Goal: Task Accomplishment & Management: Manage account settings

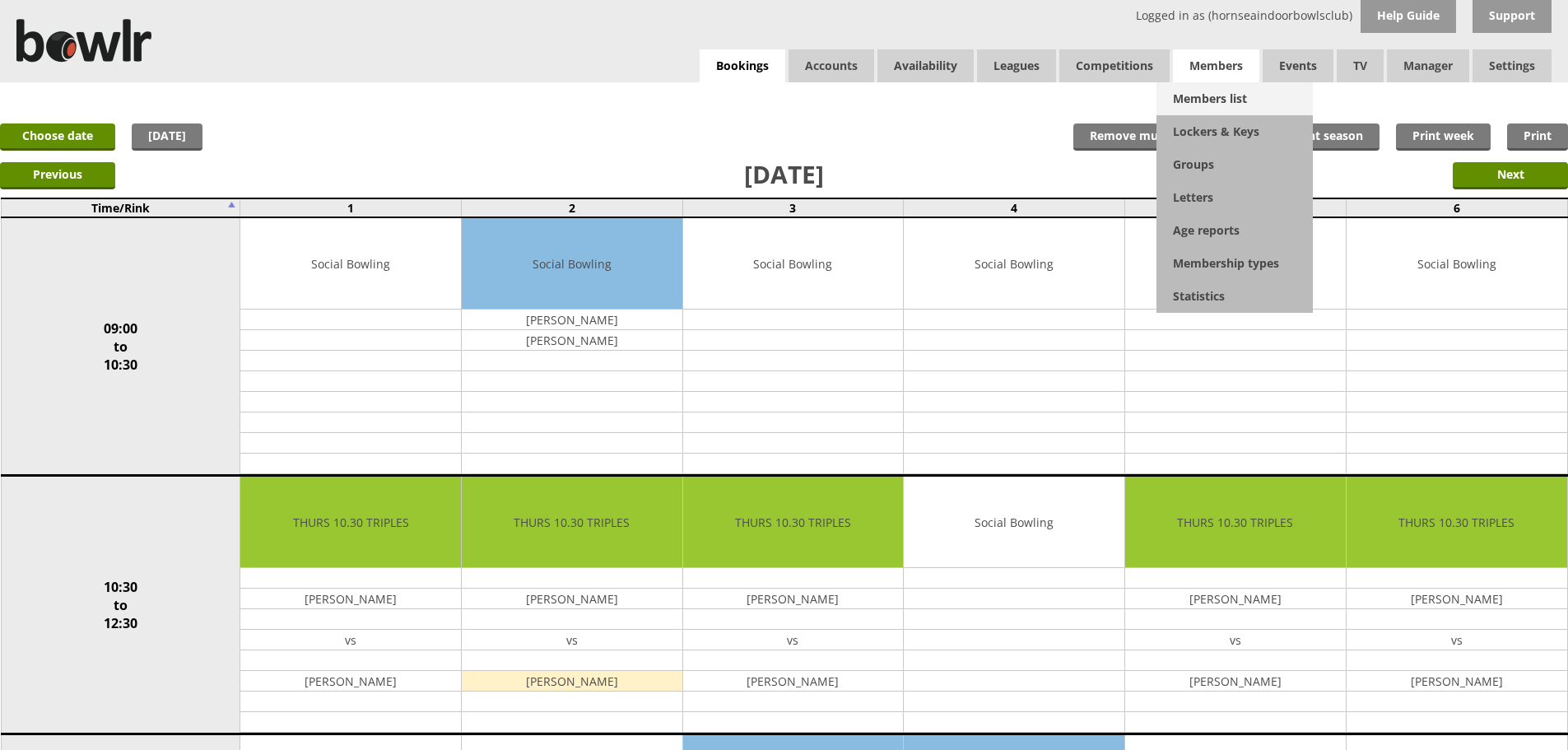
click at [1215, 95] on link "Members list" at bounding box center [1235, 99] width 156 height 33
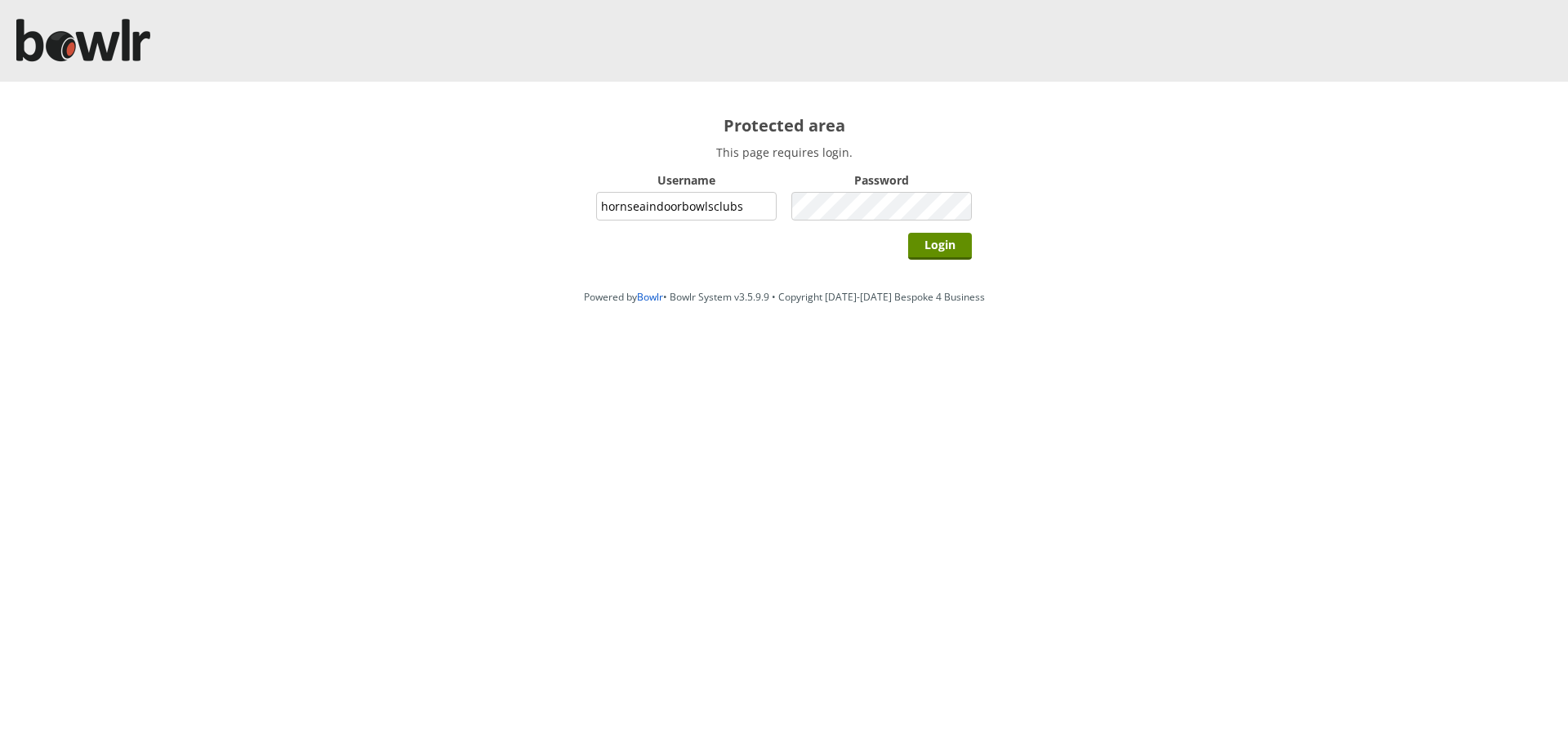
type input "hornseaindoorbowlsclub"
click at [945, 241] on input "Login" at bounding box center [940, 246] width 64 height 27
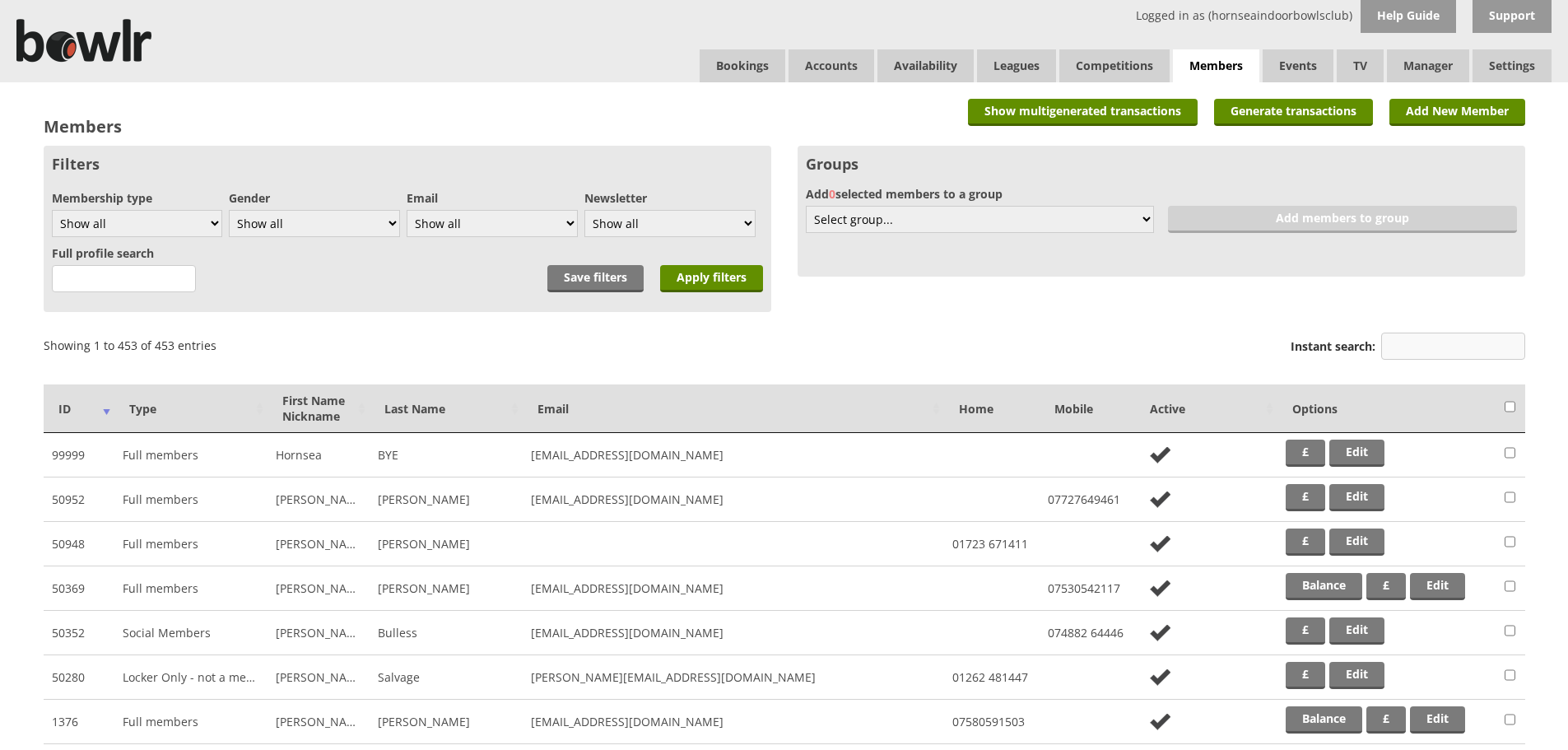
click at [1401, 349] on input "Instant search:" at bounding box center [1454, 347] width 144 height 27
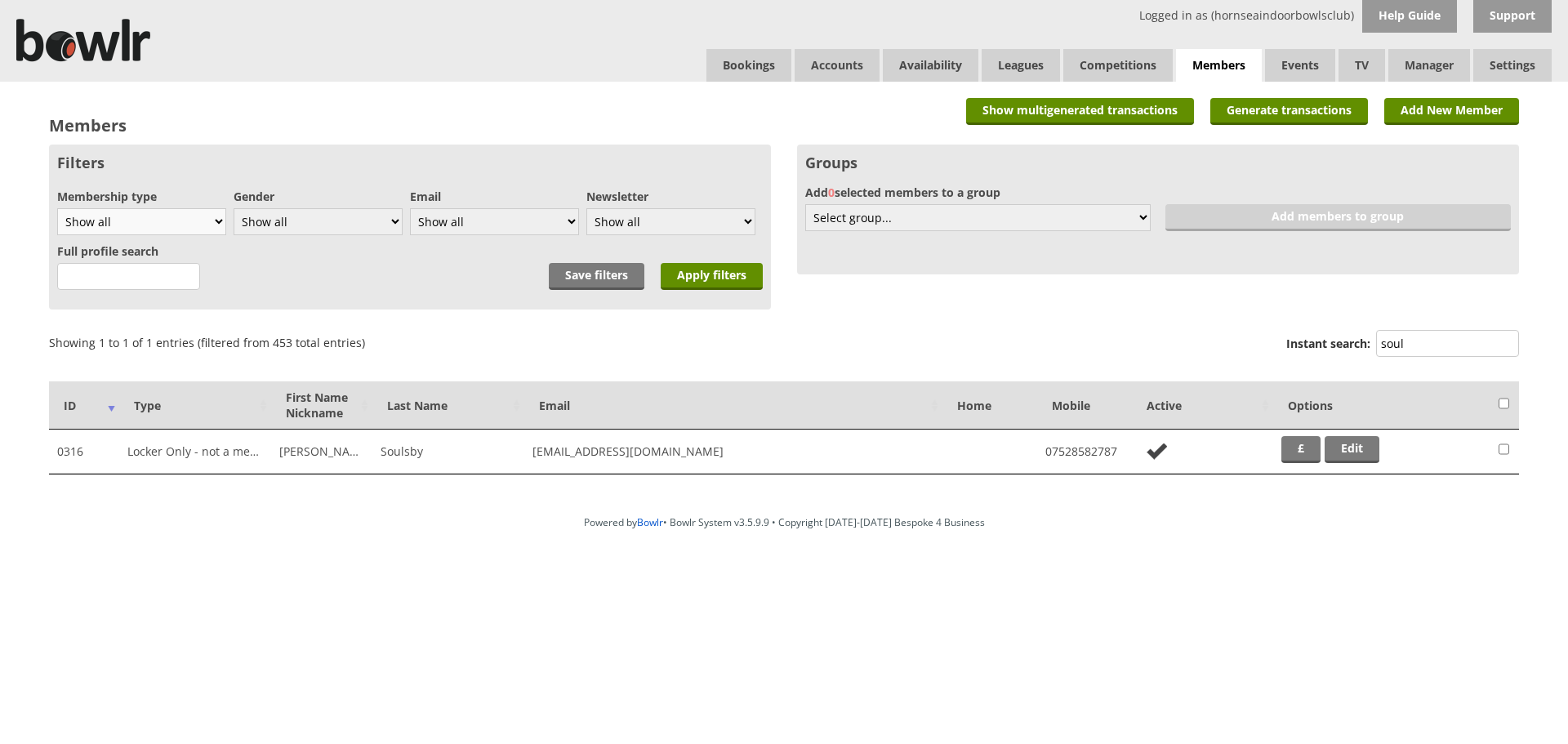
type input "soul"
click at [219, 218] on select "Show all Full members Rollabowl Juniors Social Members Student Pending Left R.I…" at bounding box center [141, 222] width 169 height 27
select select "7"
click at [57, 208] on select "Show all Full members Rollabowl Juniors Social Members Student Pending Left R.I…" at bounding box center [141, 222] width 169 height 27
click at [693, 273] on input "Apply filters" at bounding box center [711, 276] width 102 height 27
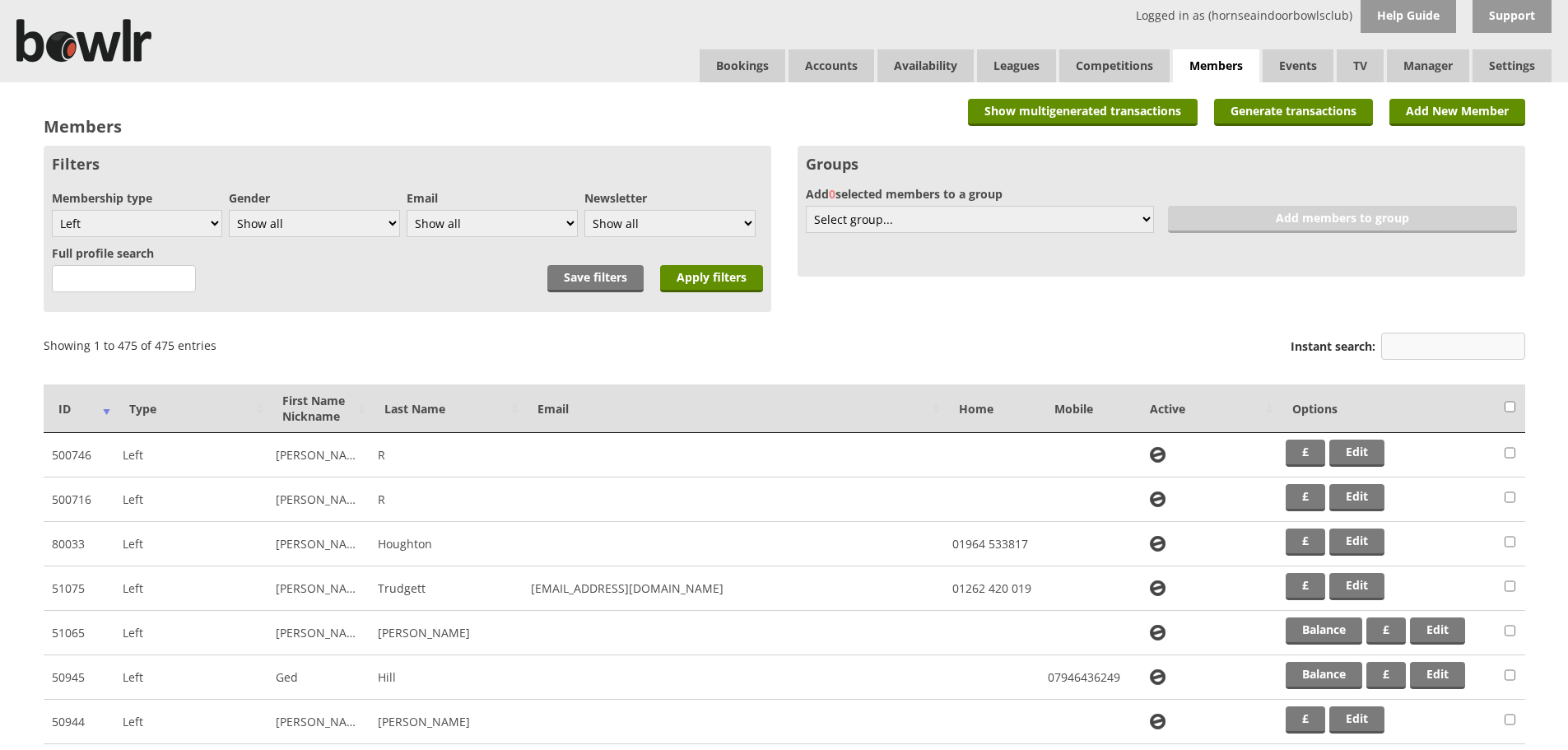
click at [1415, 353] on input "Instant search:" at bounding box center [1454, 347] width 144 height 27
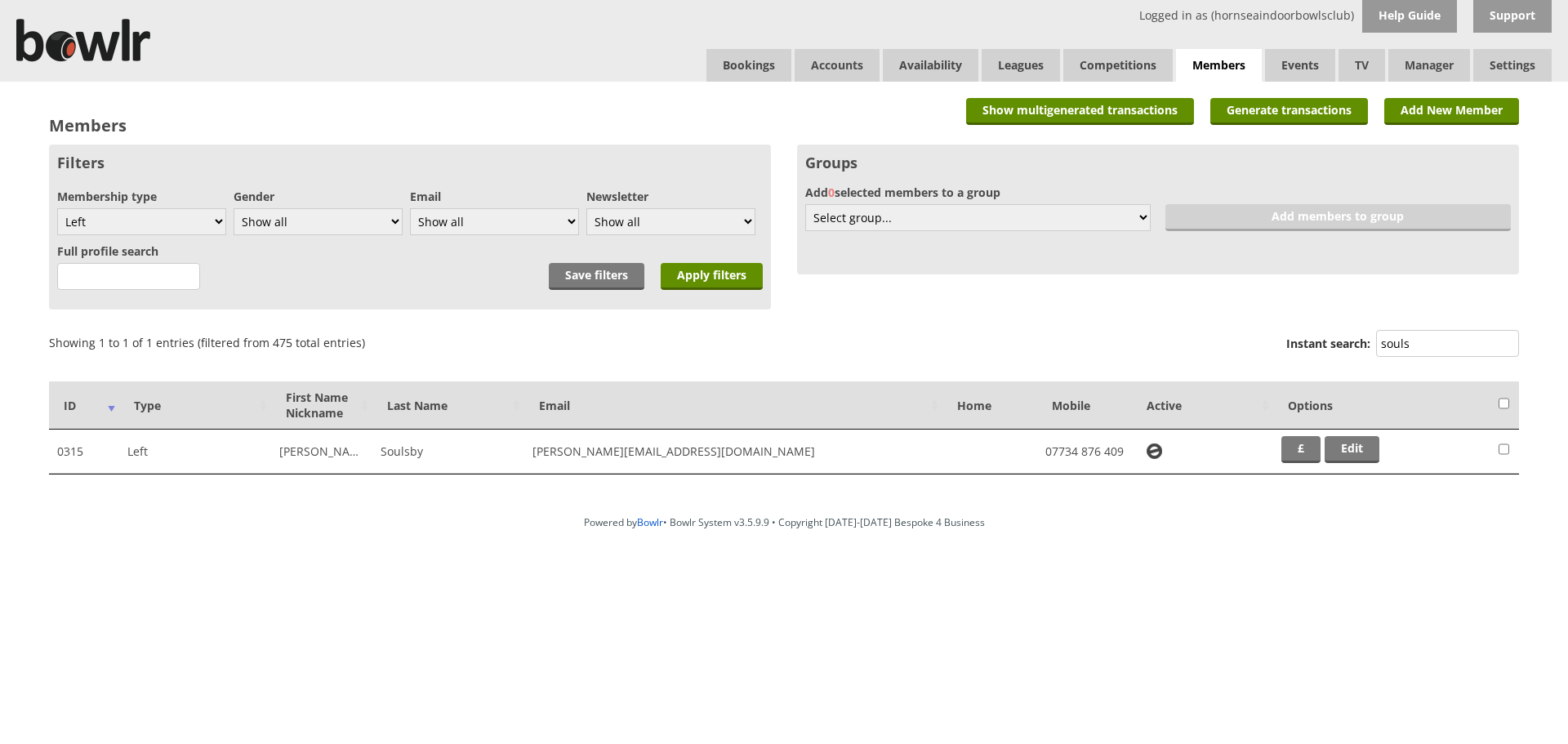
type input "souls"
drag, startPoint x: 647, startPoint y: 452, endPoint x: 529, endPoint y: 454, distance: 118.0
click at [529, 454] on td "ann-john@lletty.co.uk" at bounding box center [733, 452] width 418 height 45
copy td "ann-john@lletty.co.uk"
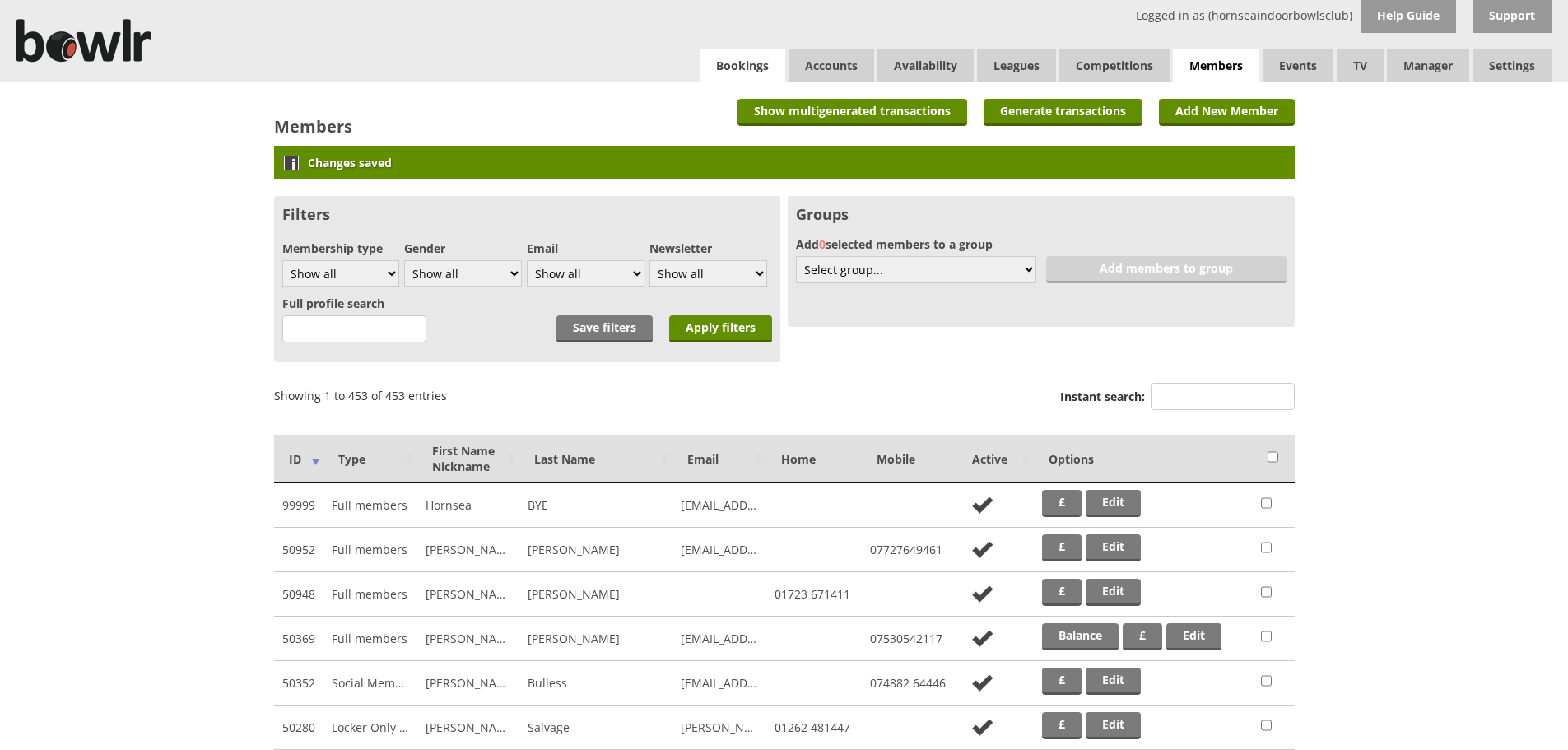
click at [742, 66] on link "Bookings" at bounding box center [743, 66] width 86 height 33
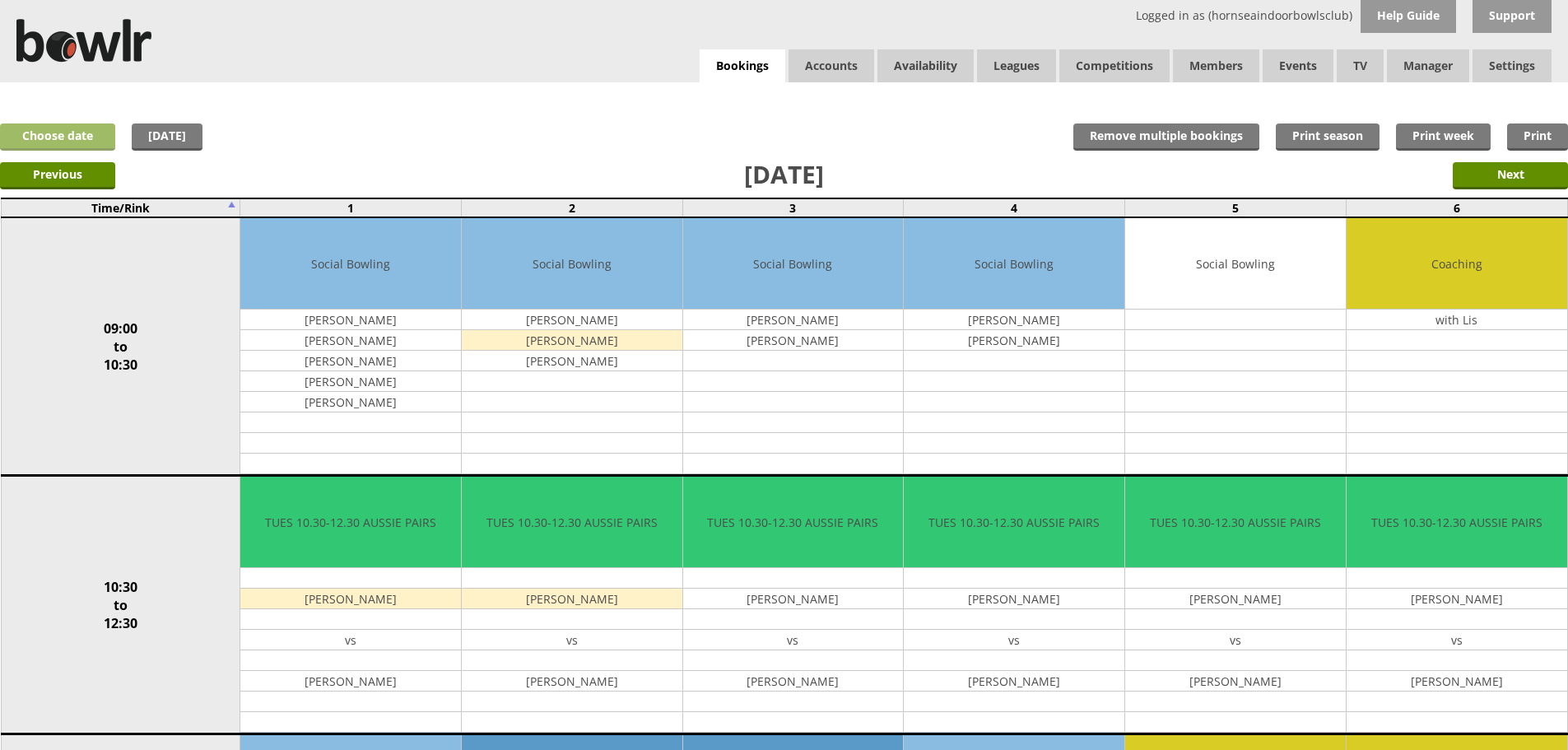
click at [76, 137] on link "Choose date" at bounding box center [58, 137] width 115 height 27
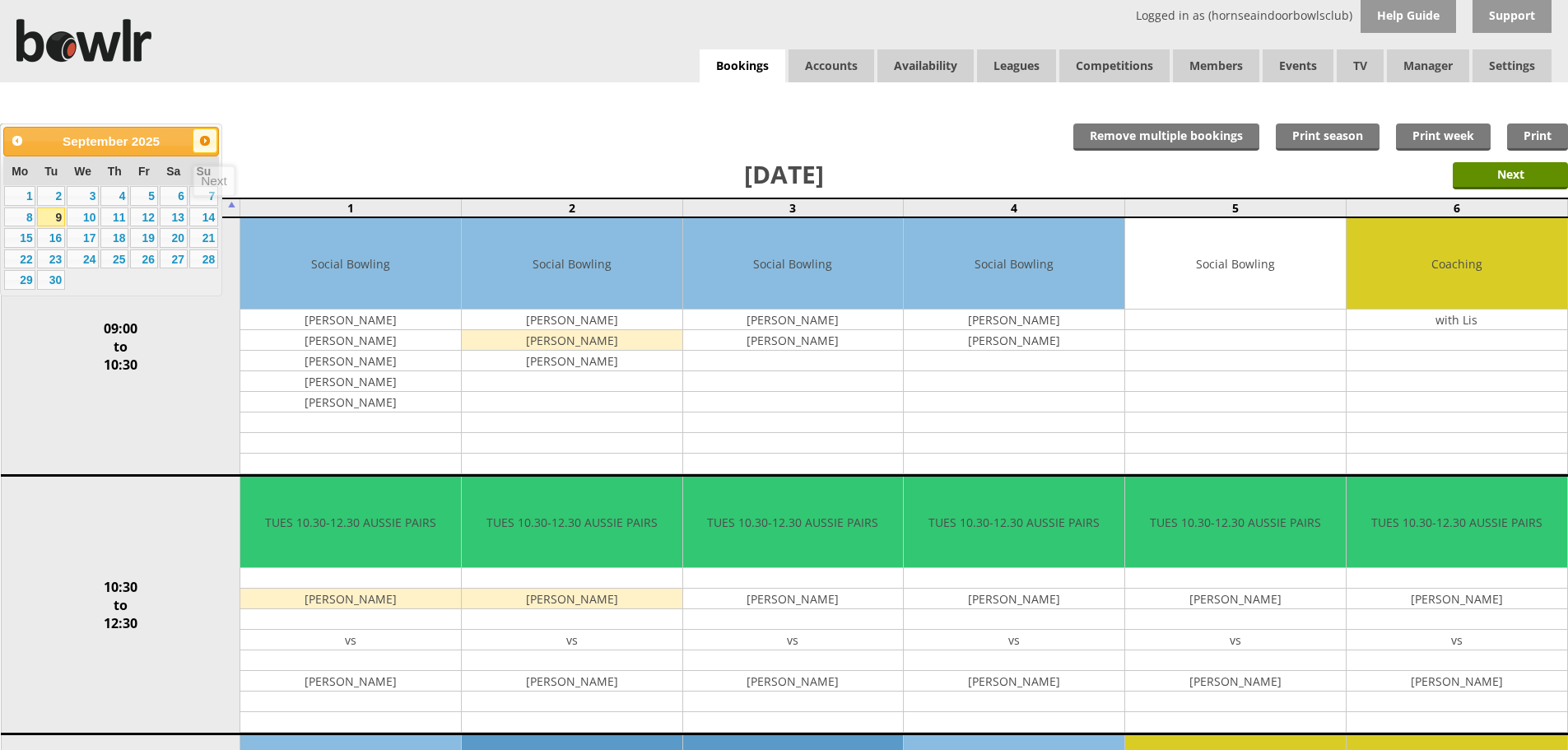
click at [211, 136] on span "Next" at bounding box center [204, 140] width 13 height 13
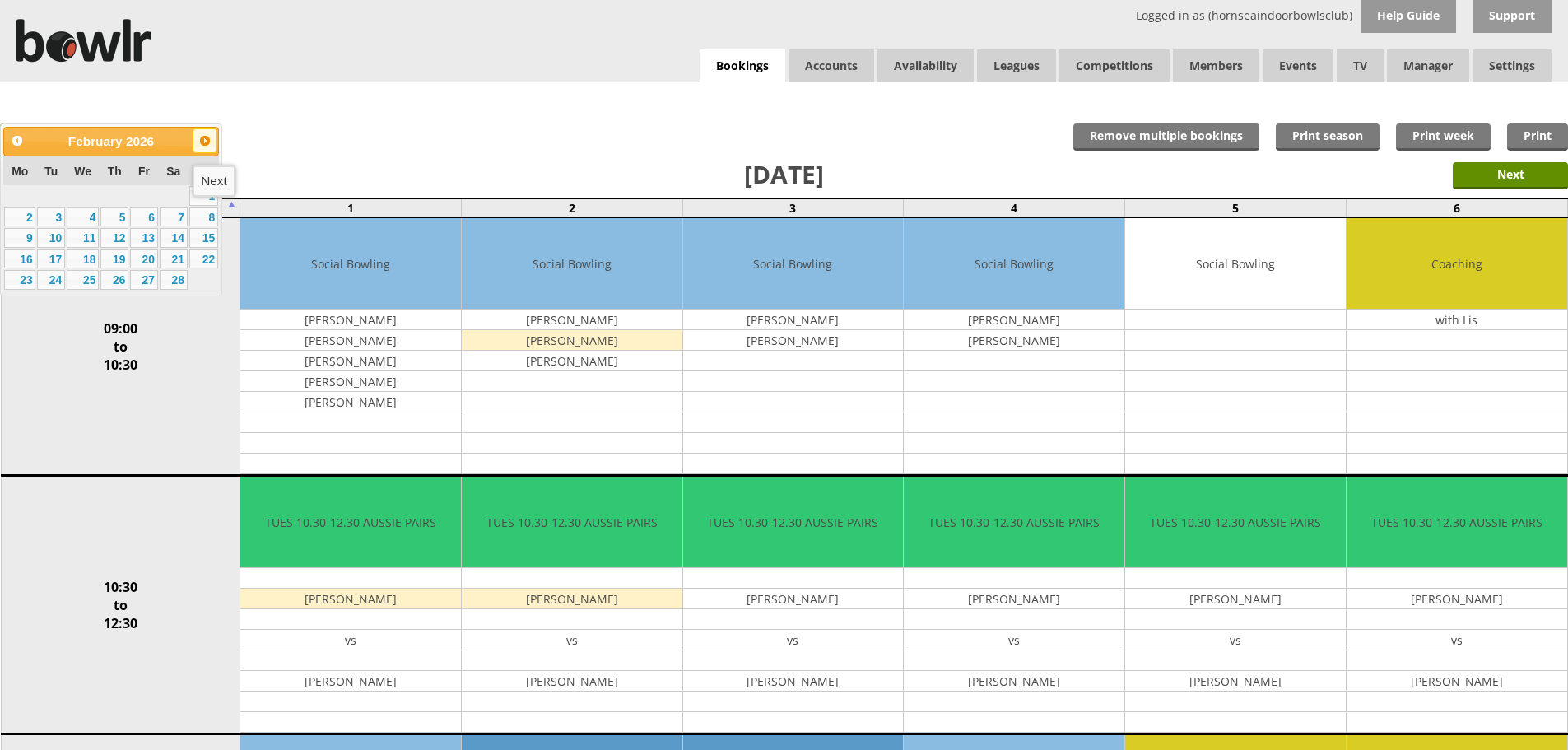
click at [211, 136] on span "Next" at bounding box center [204, 140] width 13 height 13
click at [61, 234] on link "10" at bounding box center [51, 238] width 28 height 20
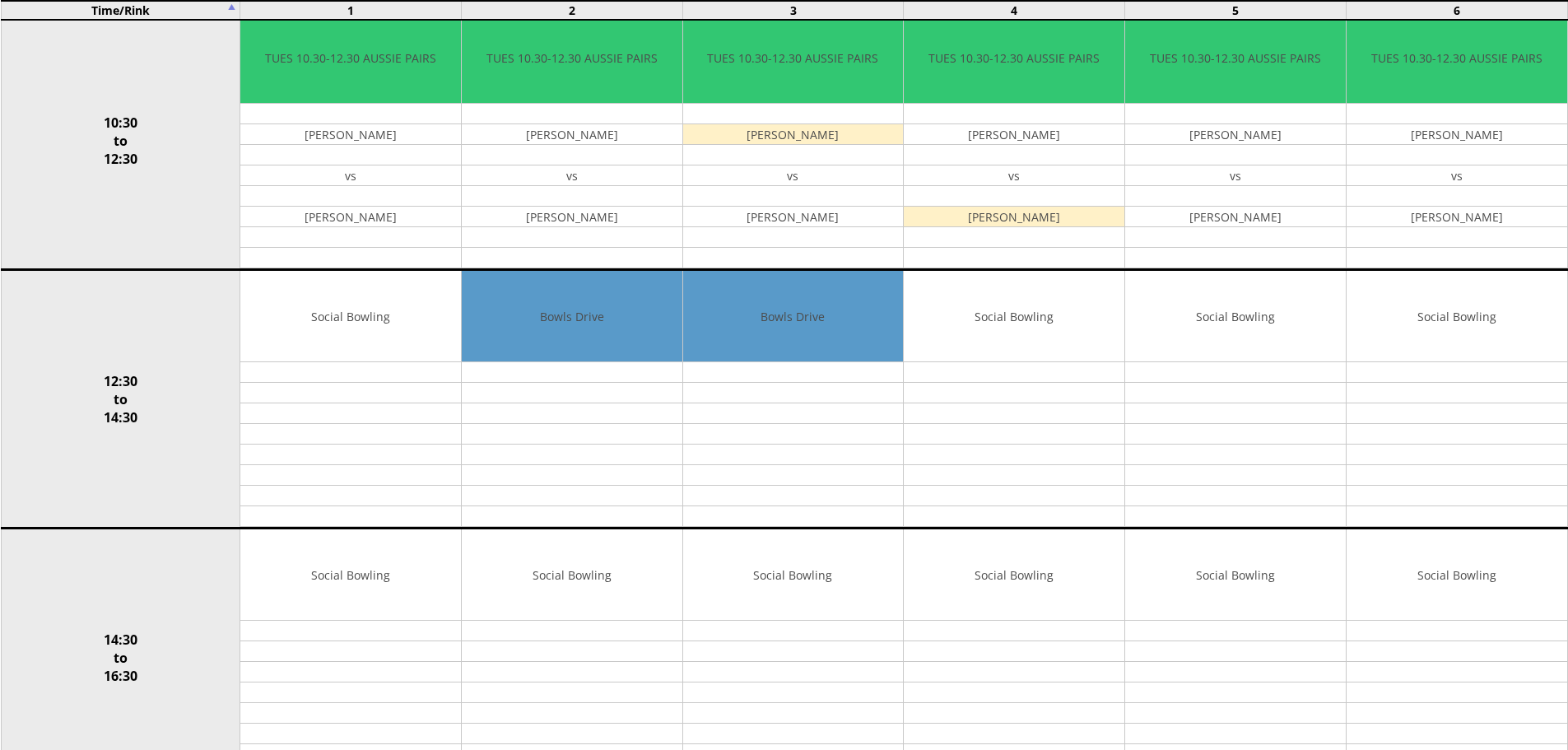
scroll to position [515, 0]
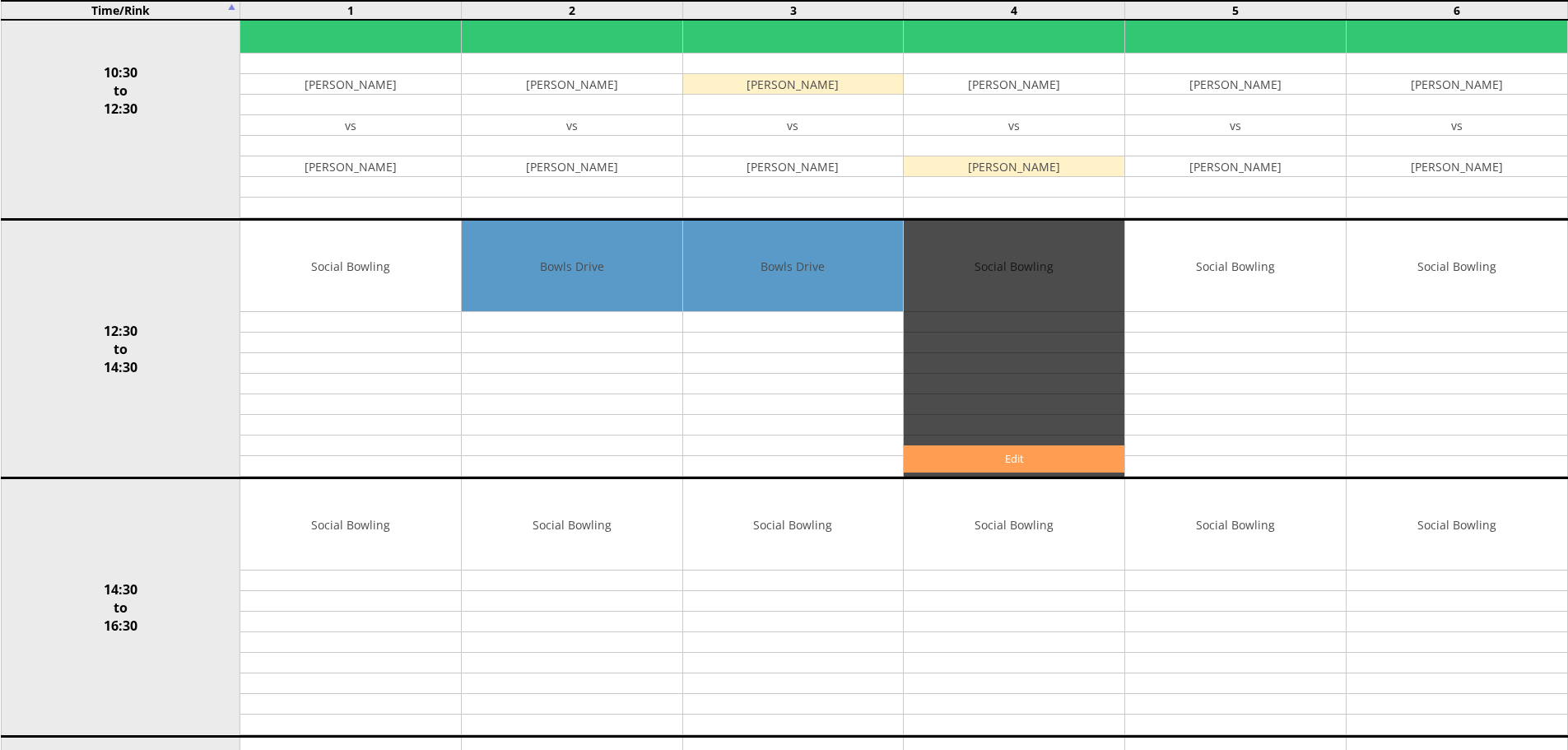
click at [975, 459] on link "Edit" at bounding box center [1014, 459] width 221 height 27
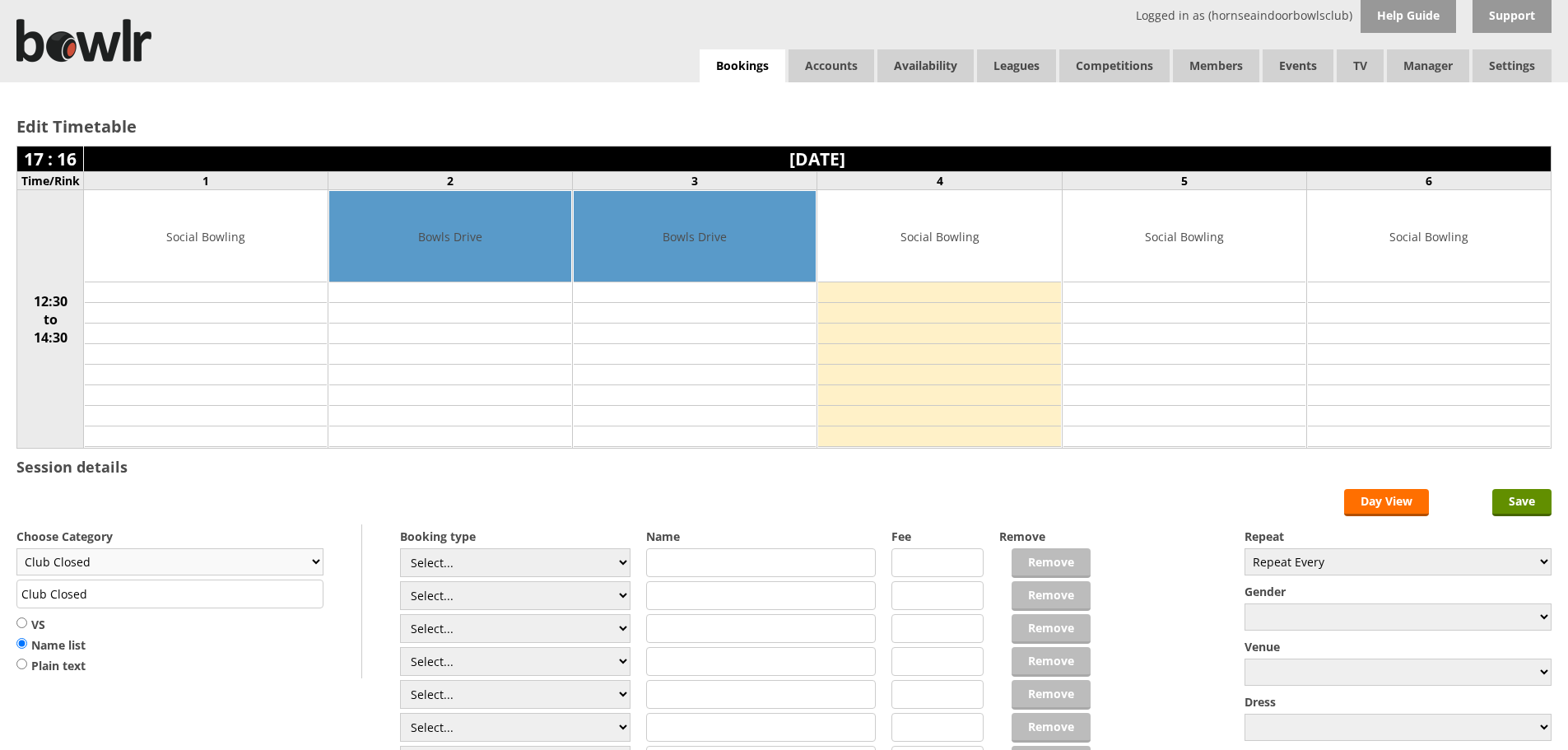
click at [266, 566] on select "Club Closed Singles League Triples League Pairs League Friendly Social Bowling …" at bounding box center [170, 562] width 307 height 27
select select "135"
click at [17, 549] on select "Club Closed Singles League Triples League Pairs League Friendly Social Bowling …" at bounding box center [170, 562] width 307 height 27
type input "Yorkshire/Over 55's"
click at [682, 570] on input "text" at bounding box center [762, 563] width 230 height 29
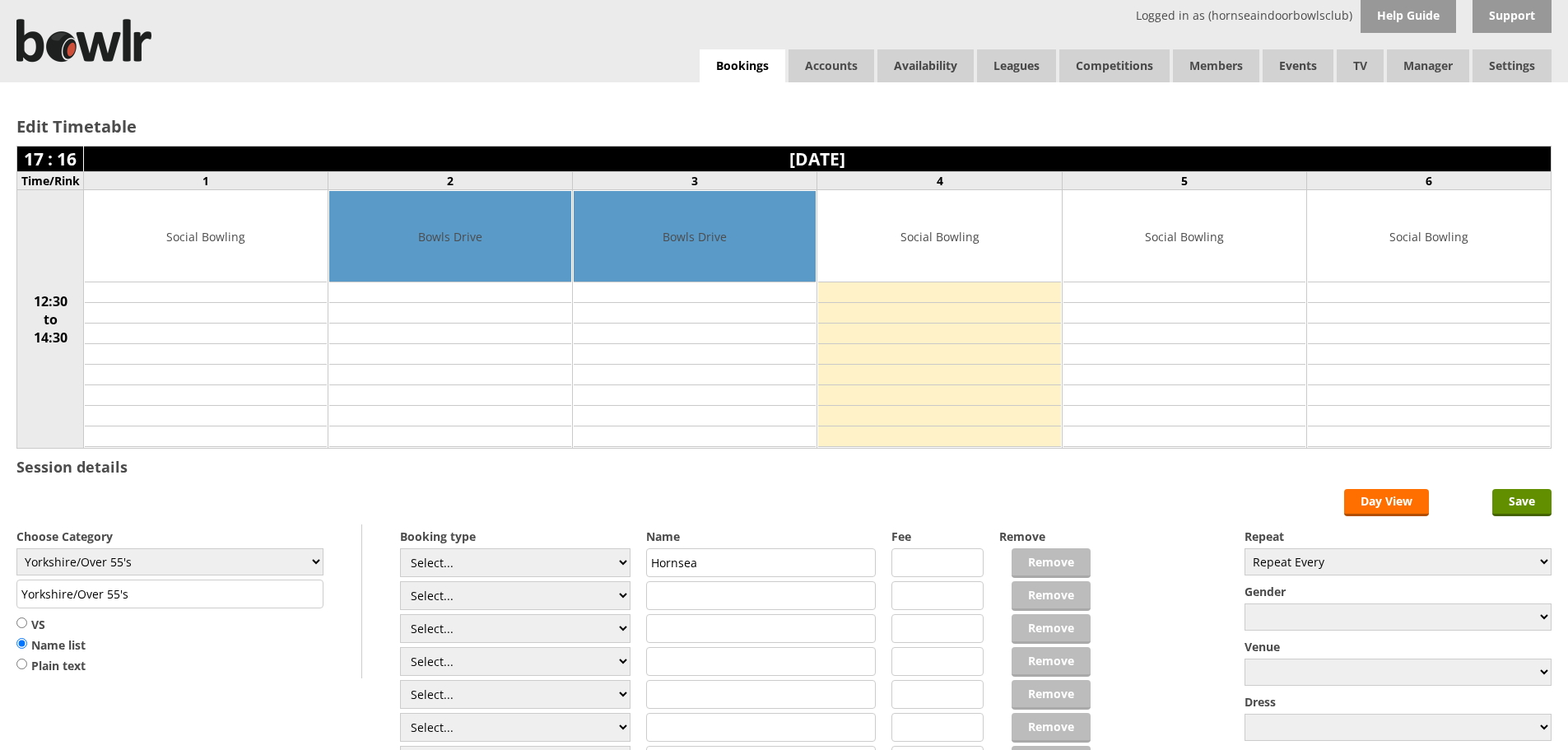
type input "Hornsea"
click at [23, 622] on input "VS" at bounding box center [21, 623] width 11 height 13
radio input "true"
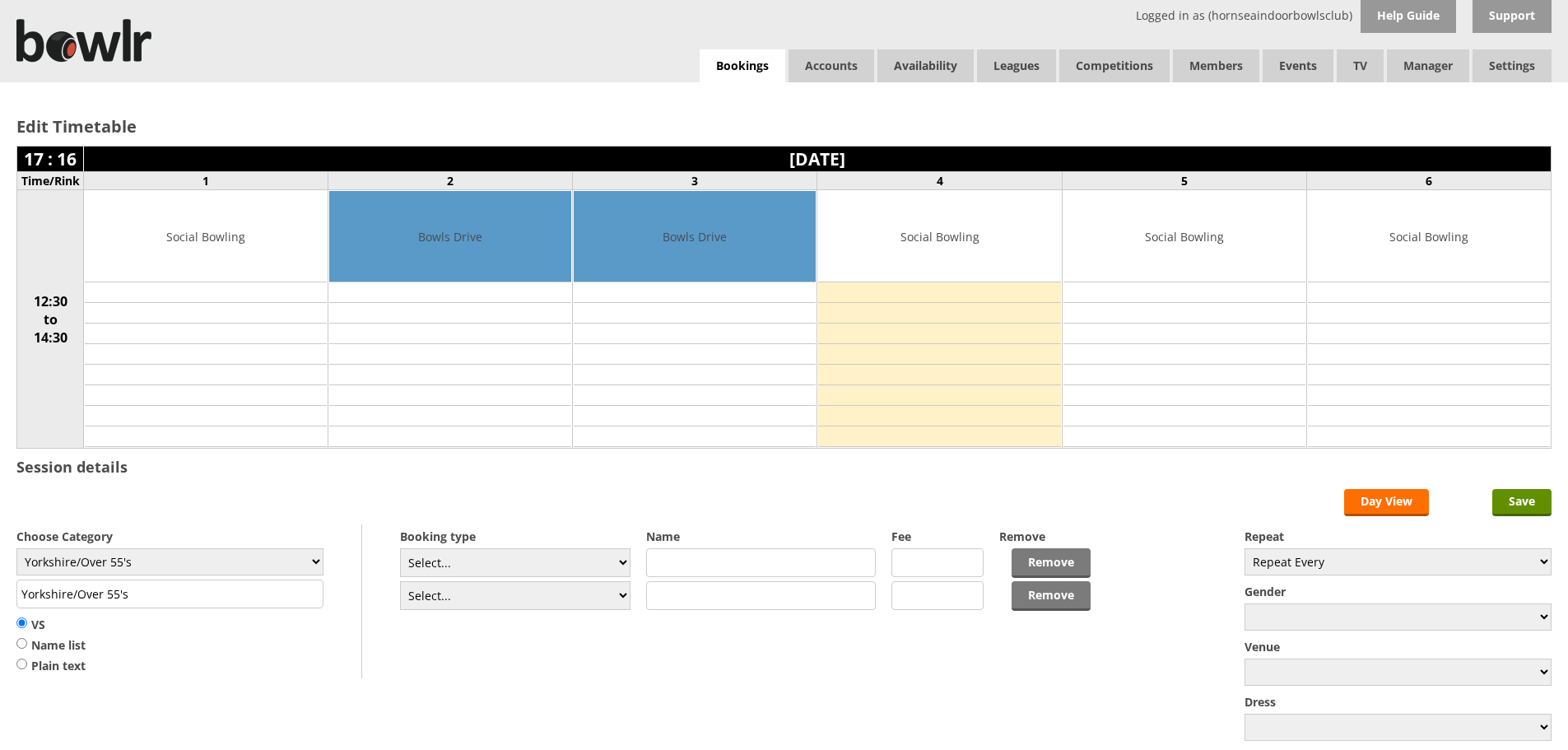
click at [675, 569] on input "text" at bounding box center [762, 563] width 230 height 29
type input "Hornsea Seagulls"
click at [670, 590] on input "text" at bounding box center [762, 596] width 230 height 29
type input "New Earswick"
click at [1516, 501] on input "Save" at bounding box center [1522, 503] width 60 height 27
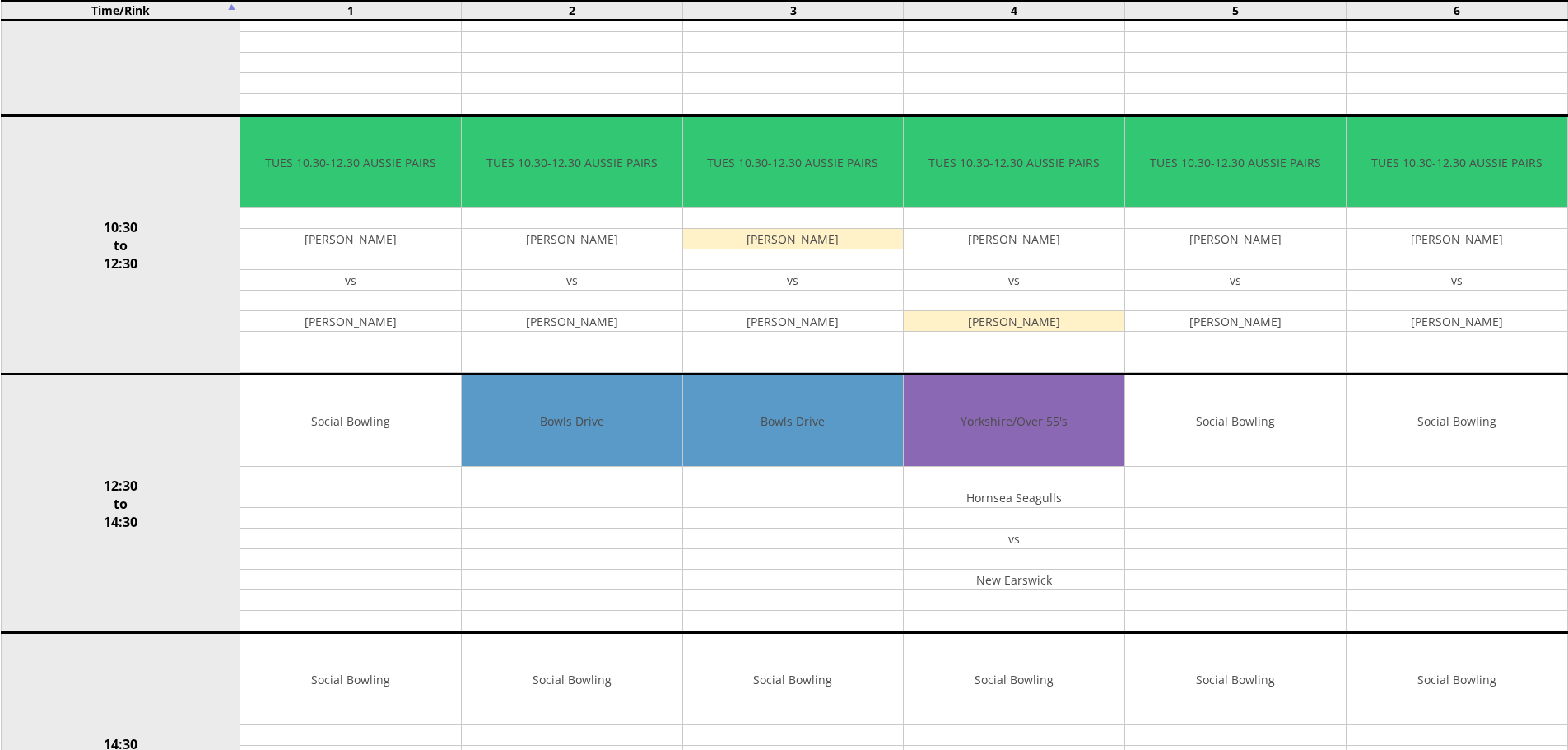
scroll to position [423, 0]
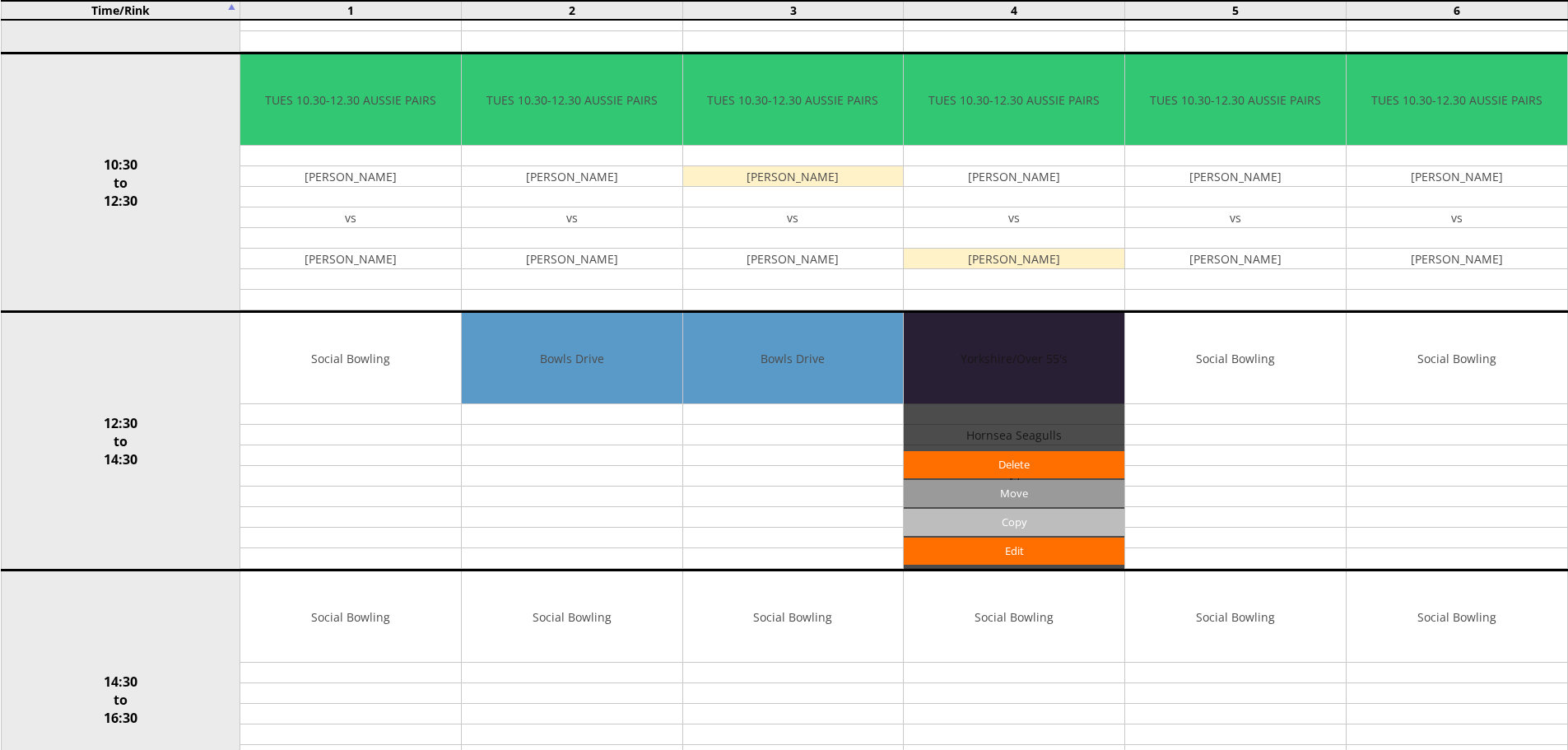
click at [1011, 518] on input "Copy" at bounding box center [1014, 522] width 221 height 27
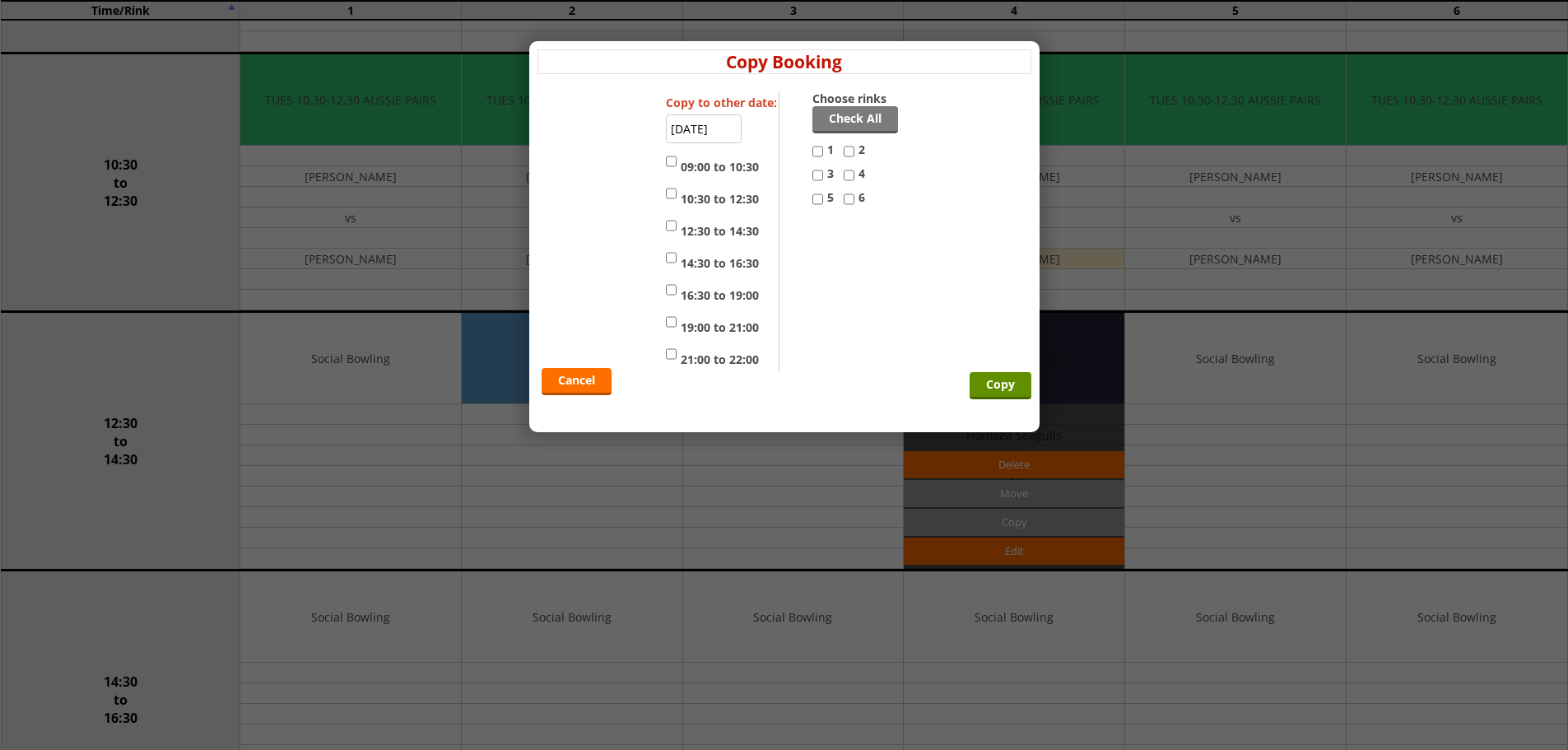
drag, startPoint x: 816, startPoint y: 202, endPoint x: 827, endPoint y: 190, distance: 16.3
click at [819, 198] on input "5" at bounding box center [817, 199] width 11 height 20
checkbox input "true"
click at [850, 175] on input "4" at bounding box center [848, 175] width 11 height 20
checkbox input "true"
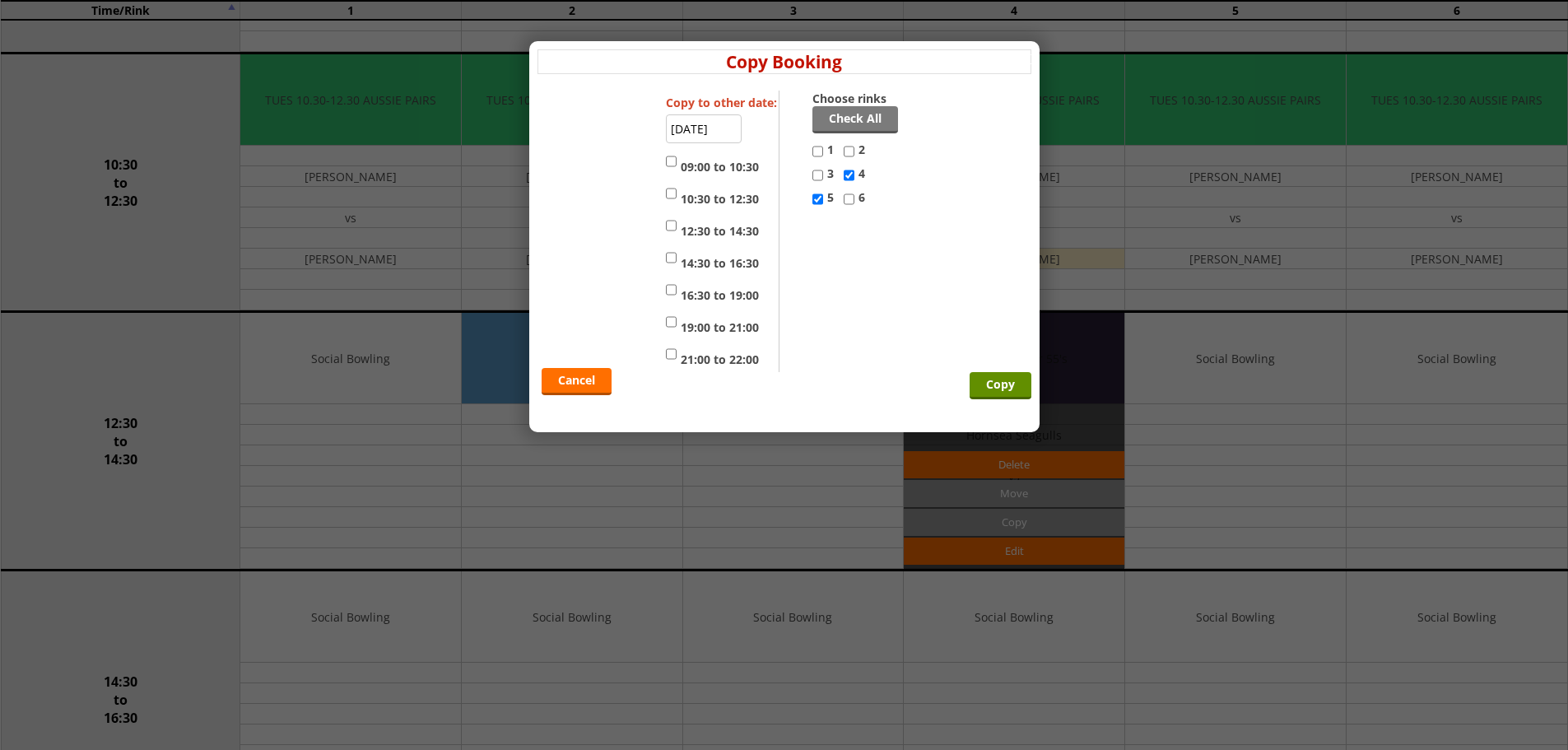
drag, startPoint x: 668, startPoint y: 259, endPoint x: 673, endPoint y: 243, distance: 16.8
click at [671, 250] on input "14:30 to 16:30" at bounding box center [671, 258] width 11 height 20
checkbox input "true"
click at [674, 218] on input "12:30 to 14:30" at bounding box center [671, 226] width 11 height 20
checkbox input "true"
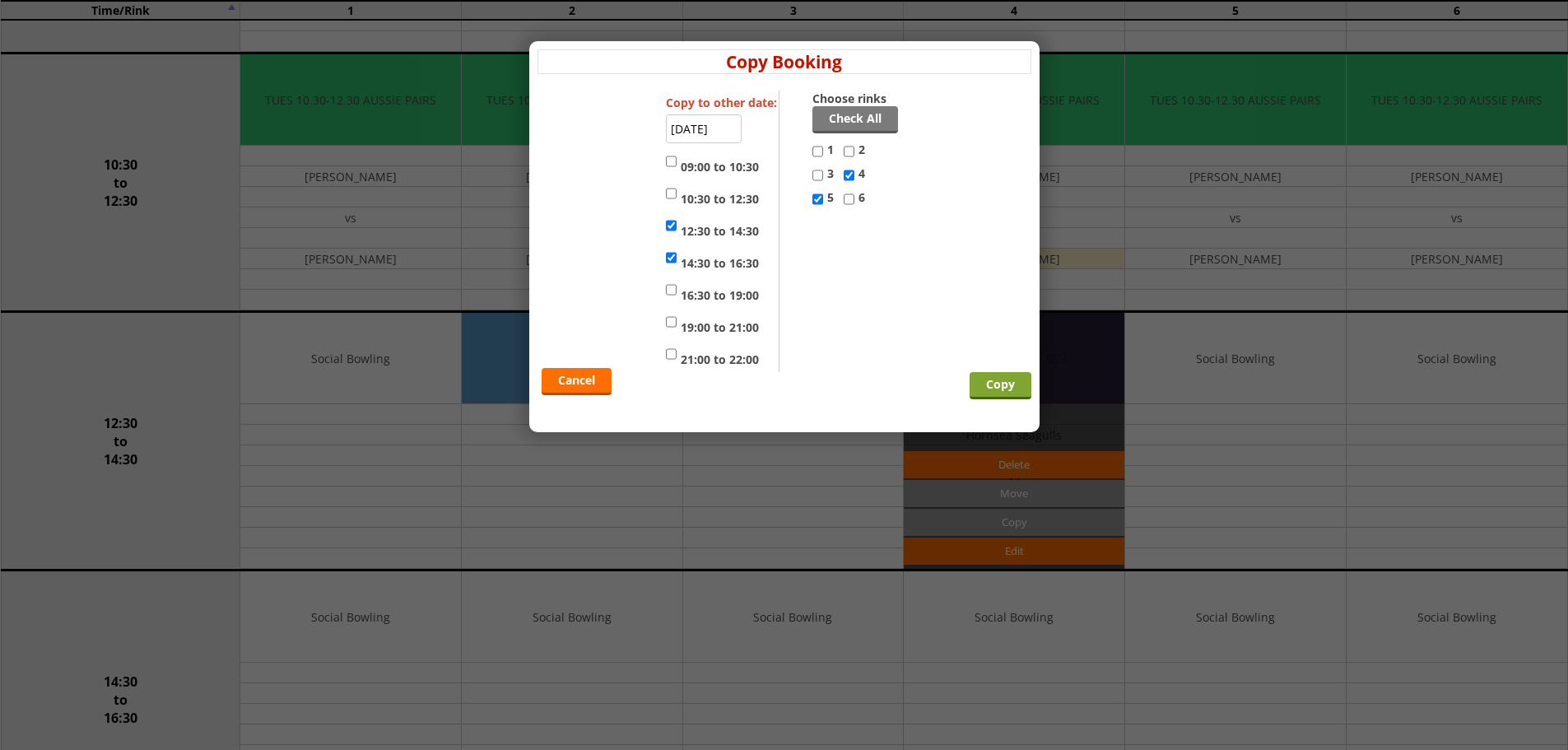
click at [1011, 386] on input "Copy" at bounding box center [1000, 386] width 62 height 27
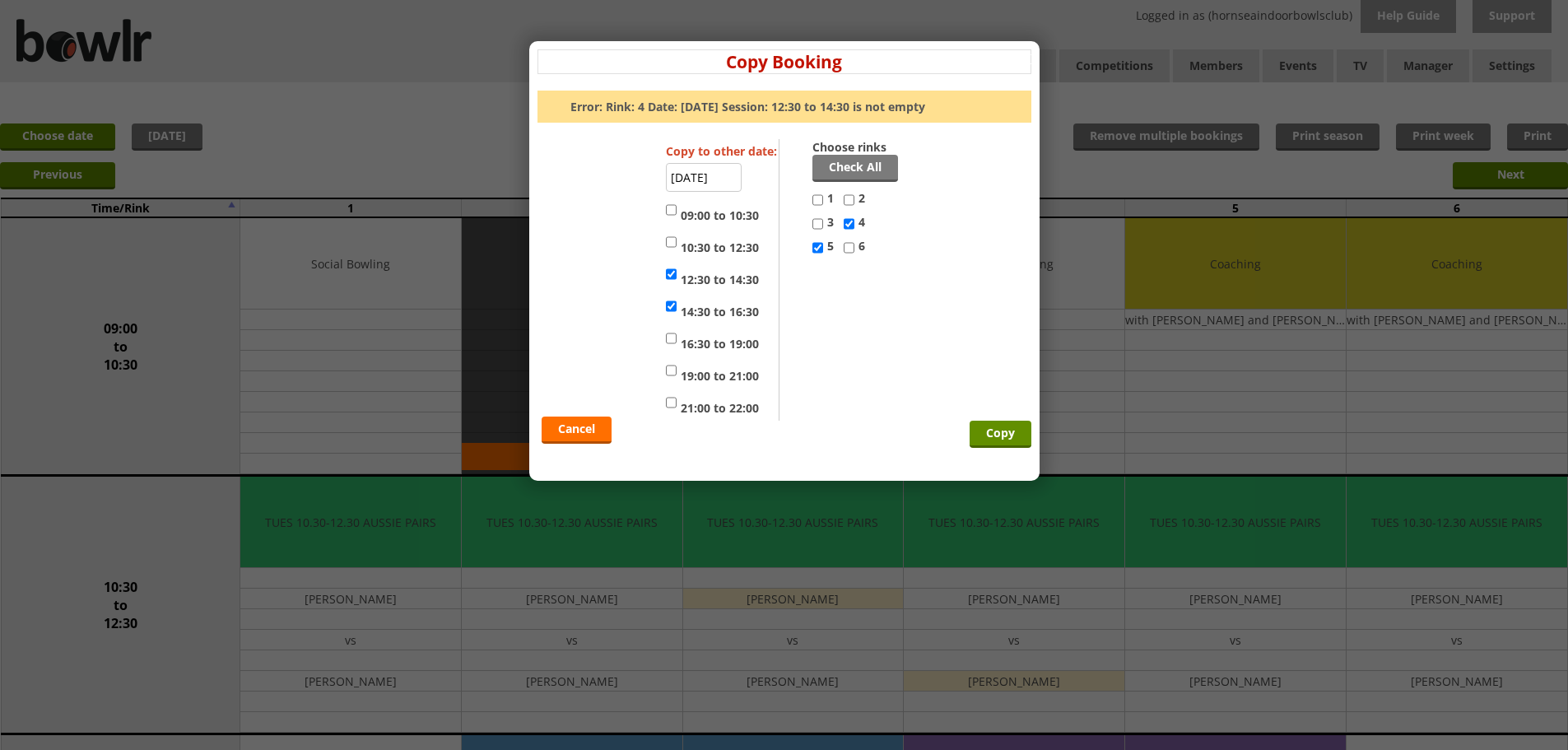
drag, startPoint x: 569, startPoint y: 426, endPoint x: 592, endPoint y: 418, distance: 24.4
click at [569, 425] on link "Cancel" at bounding box center [577, 431] width 70 height 27
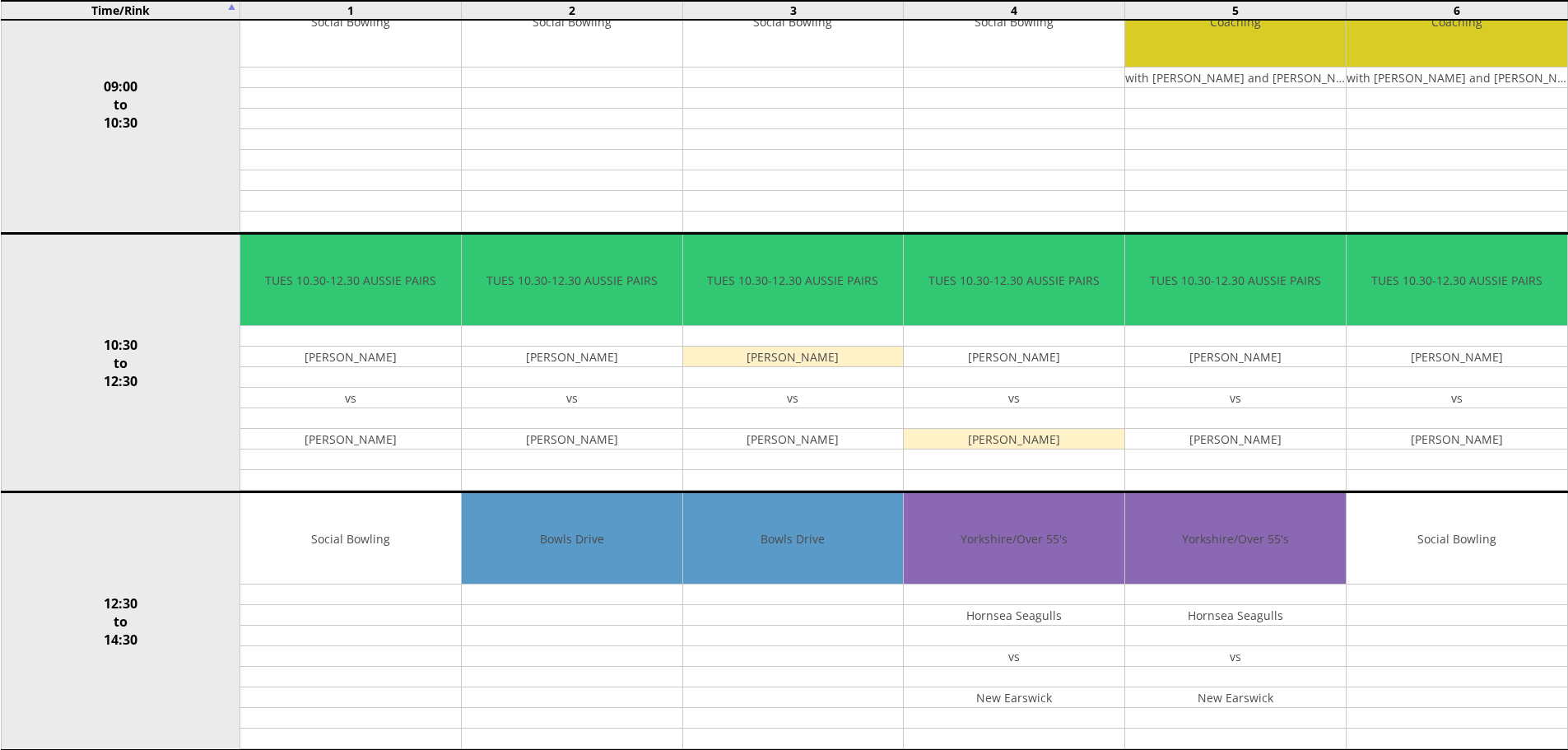
scroll to position [10, 0]
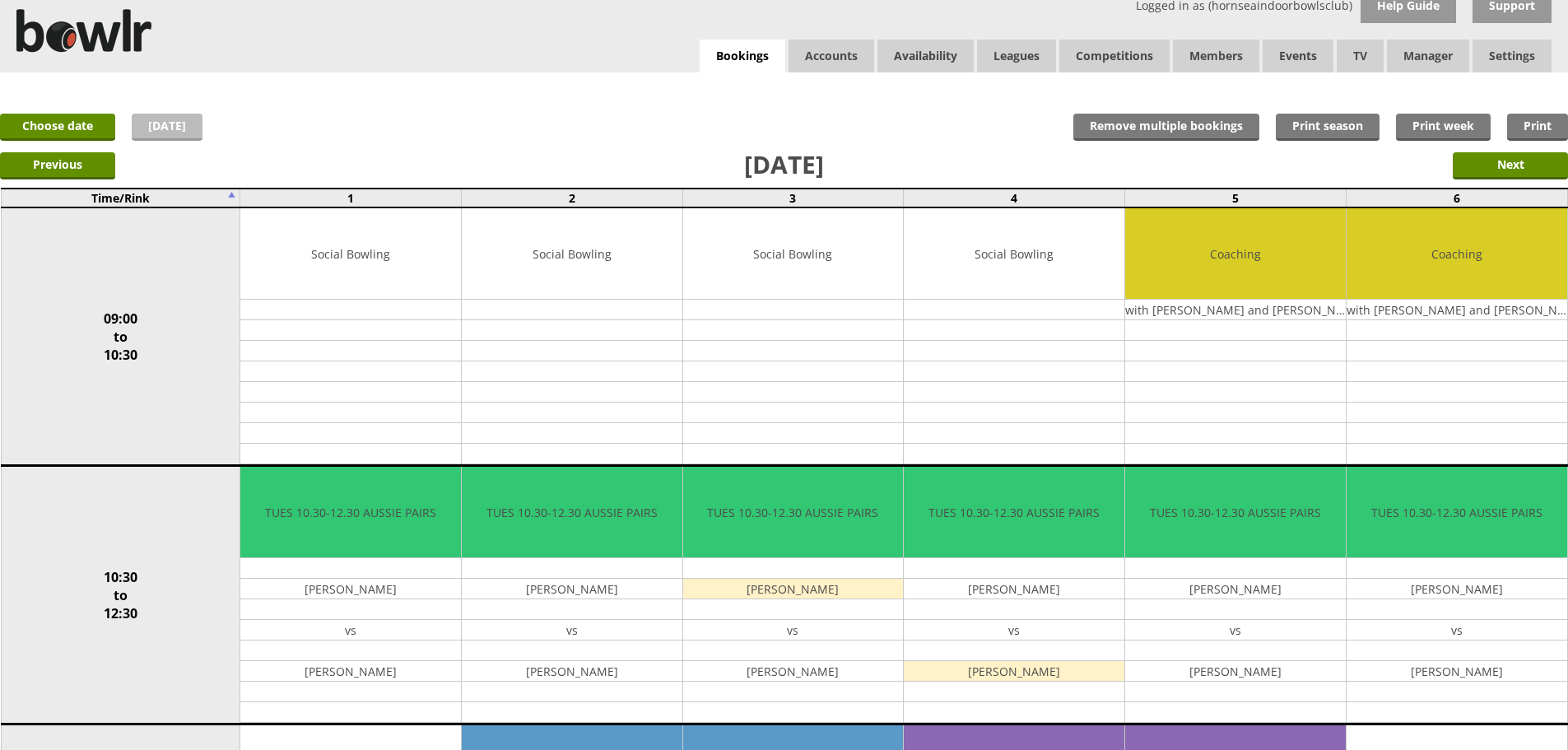
click at [186, 139] on link "[DATE]" at bounding box center [167, 127] width 71 height 27
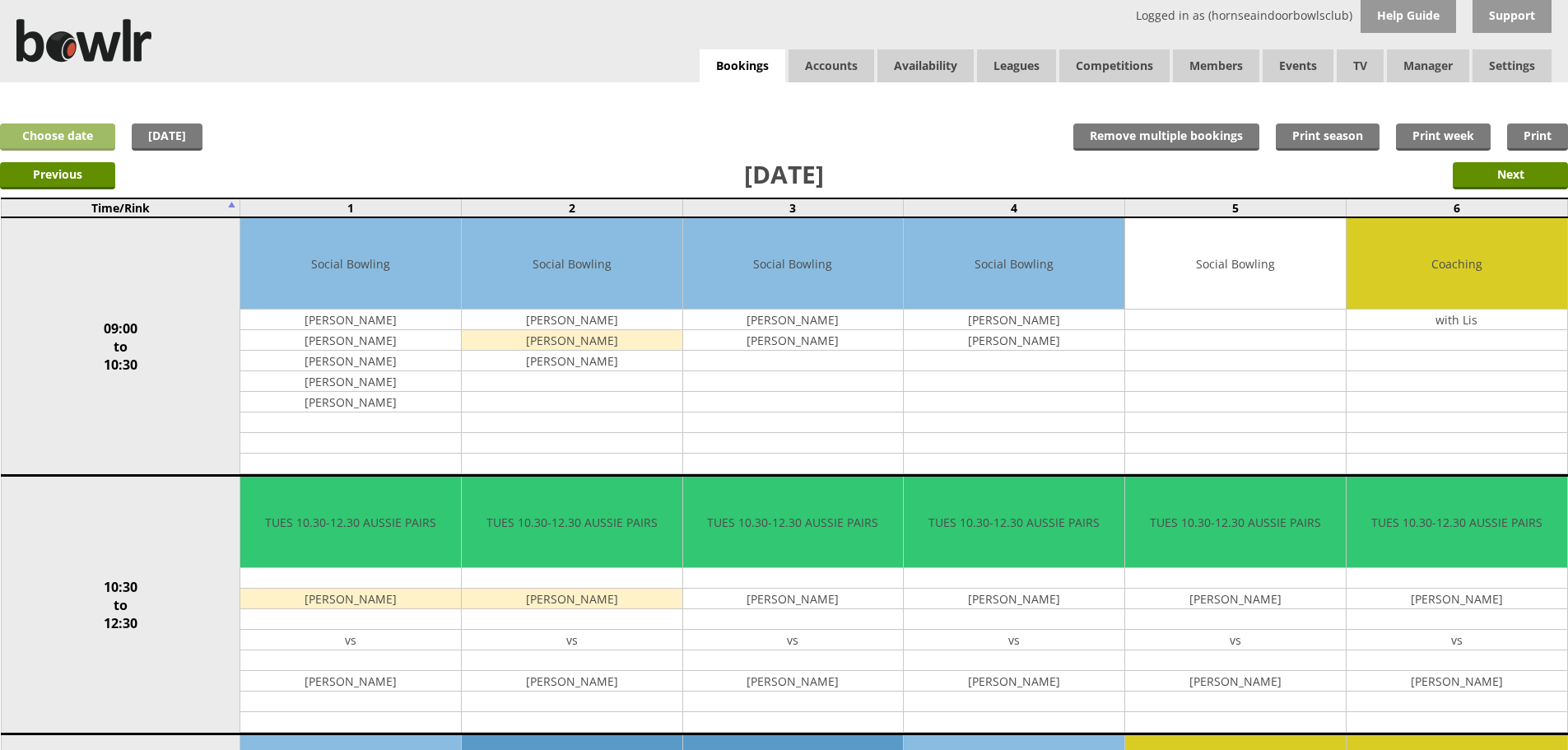
click at [46, 134] on link "Choose date" at bounding box center [58, 137] width 115 height 27
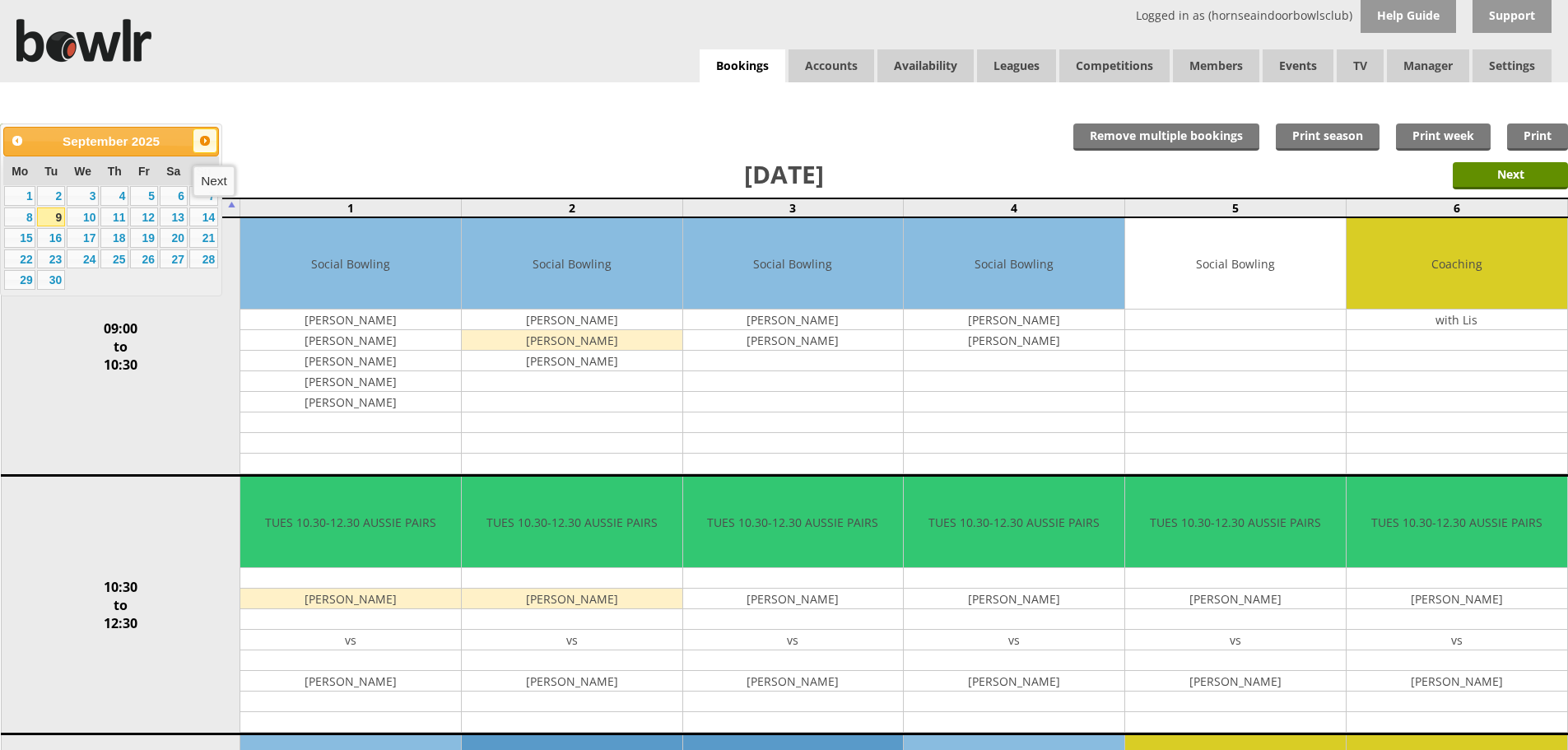
click at [202, 141] on span "Next" at bounding box center [204, 140] width 13 height 13
click at [176, 191] on link "1" at bounding box center [174, 196] width 28 height 20
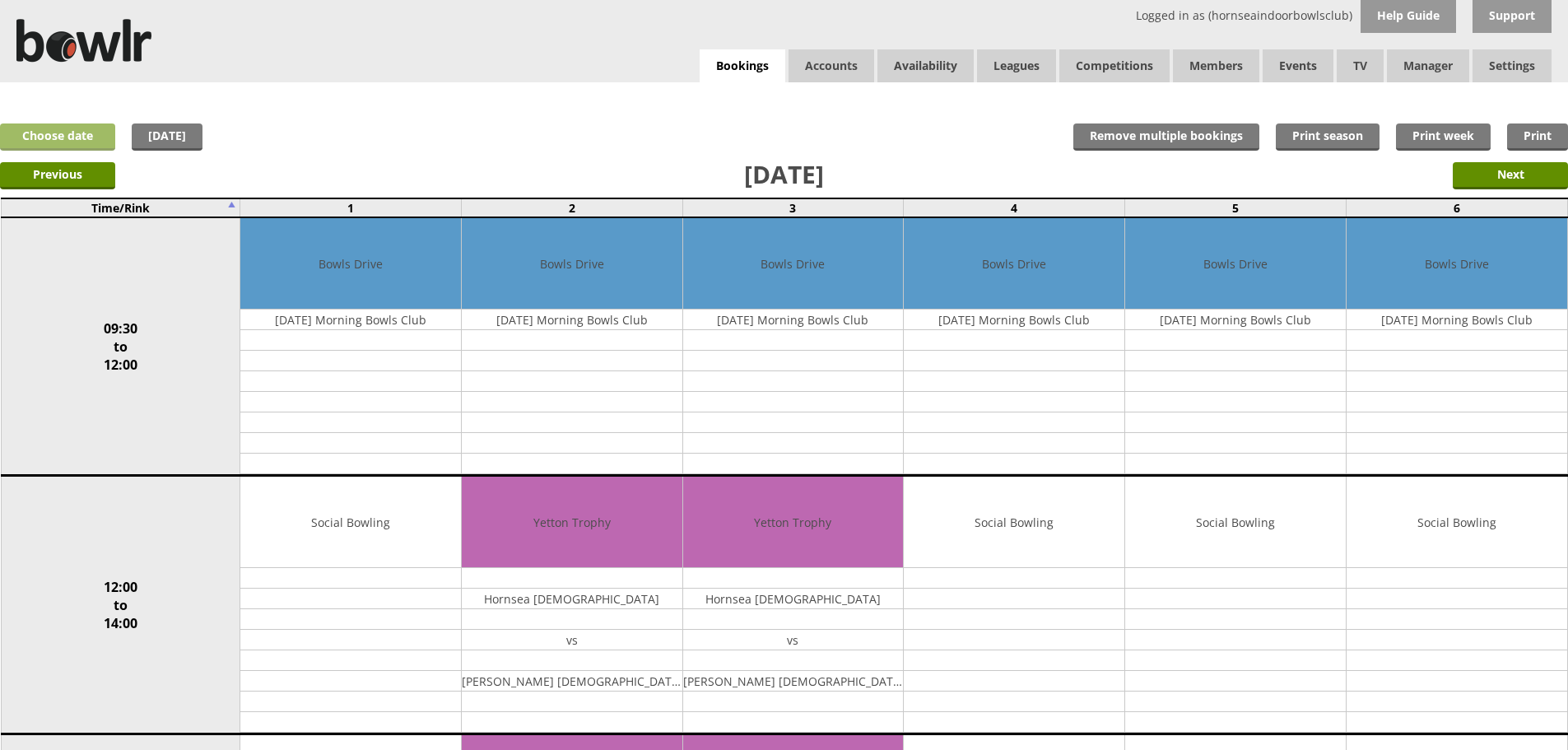
click at [87, 133] on link "Choose date" at bounding box center [58, 137] width 115 height 27
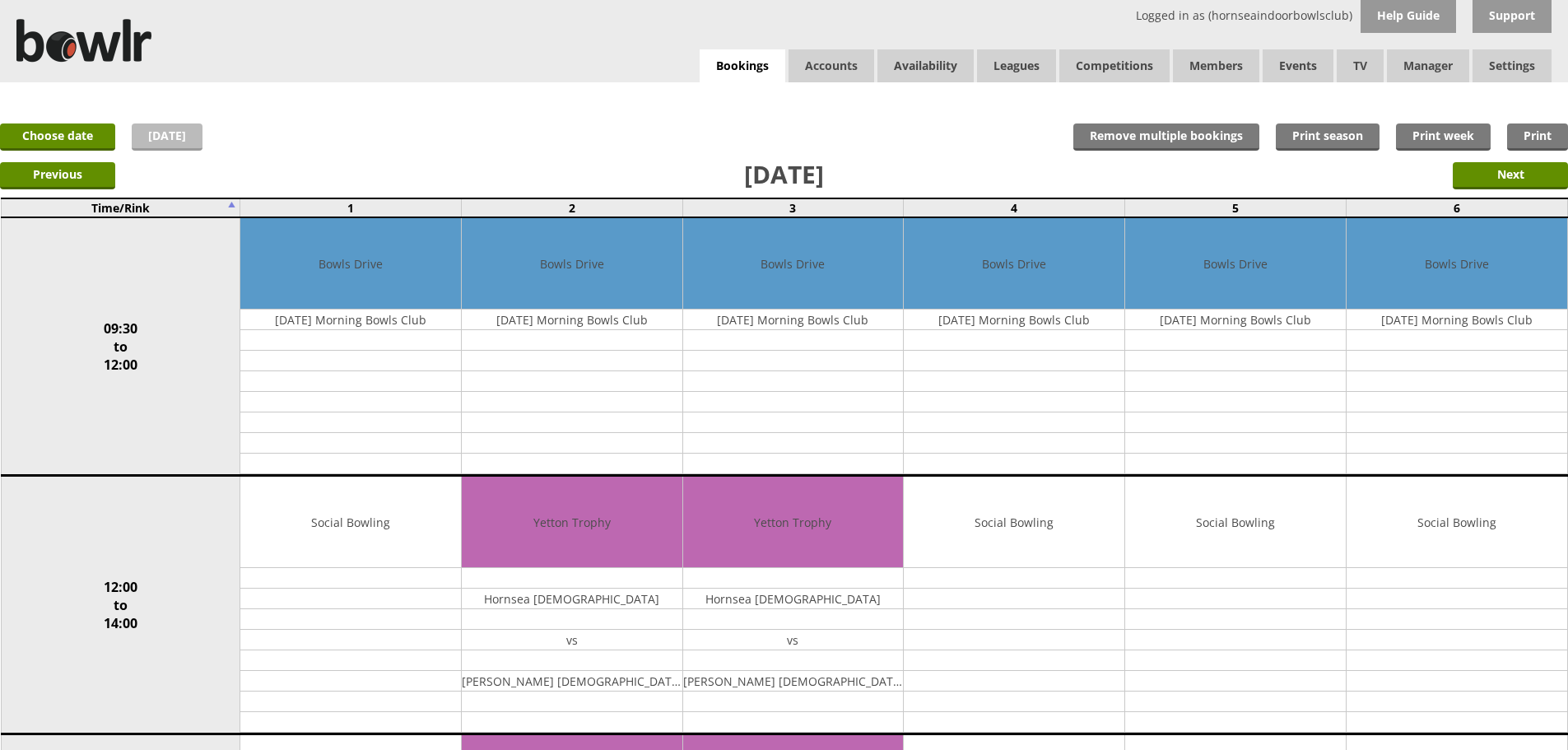
click at [176, 139] on link "[DATE]" at bounding box center [167, 137] width 71 height 27
